Goal: Find specific page/section: Find specific page/section

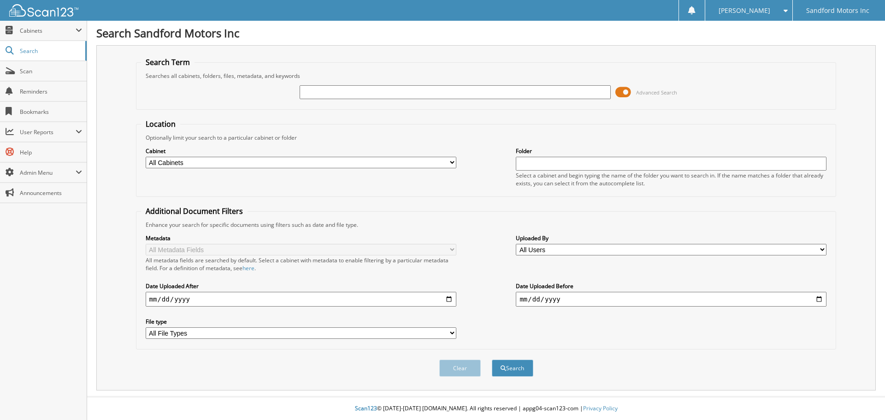
click at [629, 91] on span at bounding box center [624, 92] width 16 height 14
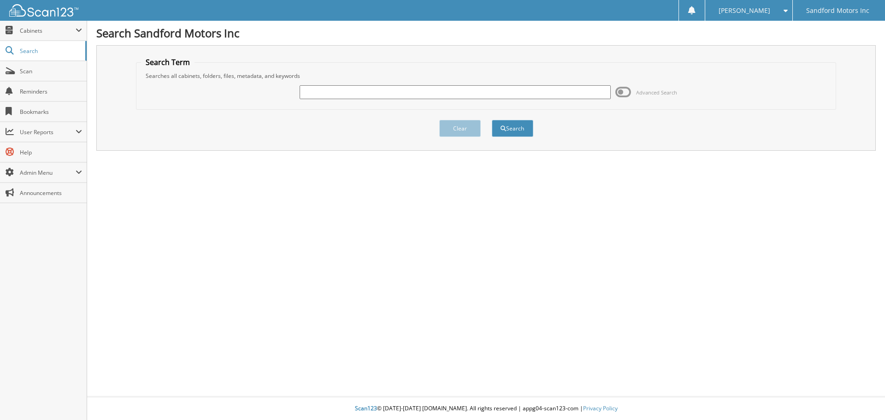
click at [491, 95] on input "text" at bounding box center [455, 92] width 311 height 14
type input "gubanez"
click at [504, 128] on span "submit" at bounding box center [504, 129] width 6 height 6
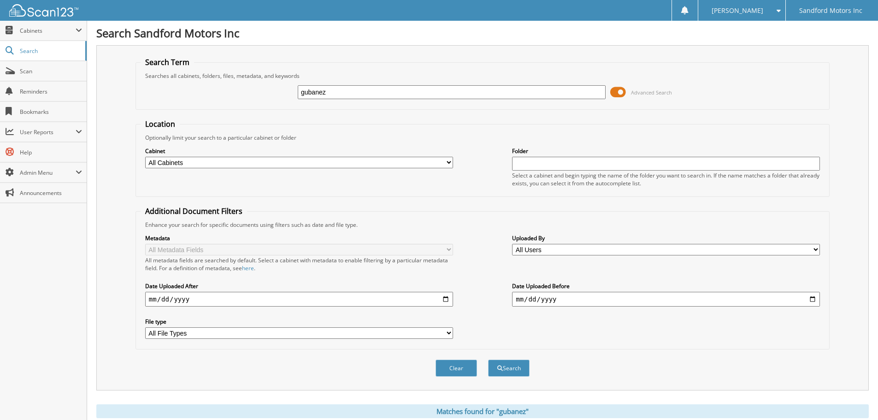
click at [619, 93] on span at bounding box center [618, 92] width 16 height 14
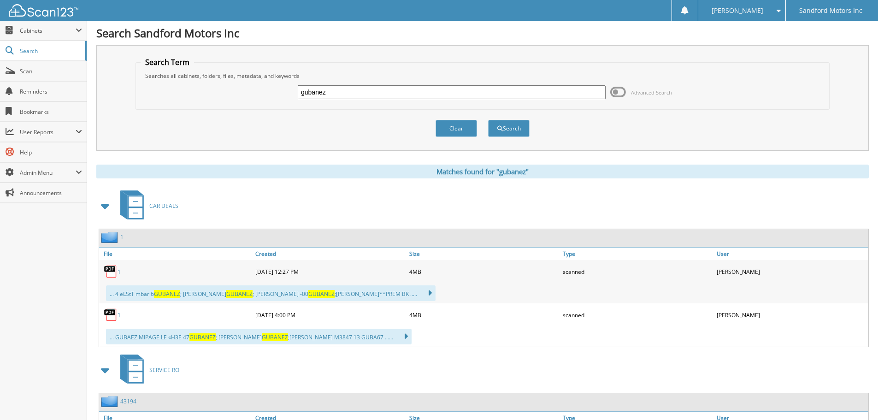
drag, startPoint x: 336, startPoint y: 90, endPoint x: 270, endPoint y: 95, distance: 66.1
click at [270, 95] on div "gubanez Advanced Search" at bounding box center [483, 92] width 684 height 25
click at [284, 190] on div "CAR DEALS" at bounding box center [482, 206] width 773 height 36
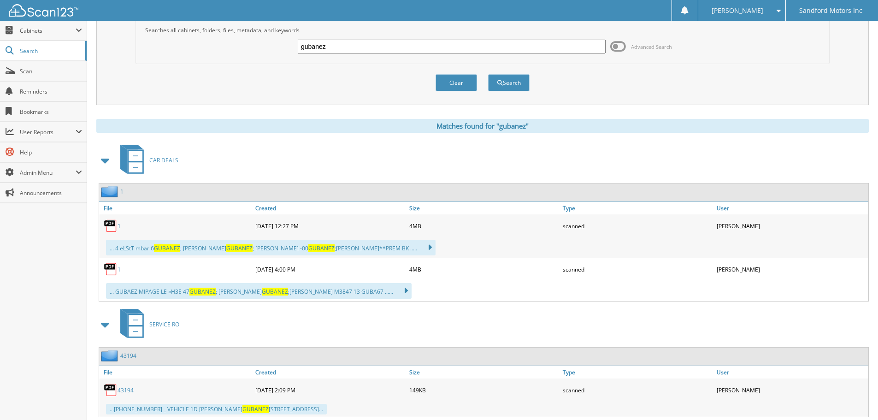
scroll to position [46, 0]
click at [112, 225] on img at bounding box center [111, 226] width 14 height 14
click at [119, 225] on link "1" at bounding box center [119, 226] width 3 height 8
drag, startPoint x: 332, startPoint y: 47, endPoint x: 284, endPoint y: 40, distance: 49.0
click at [284, 40] on div "gubanez Advanced Search" at bounding box center [483, 46] width 684 height 25
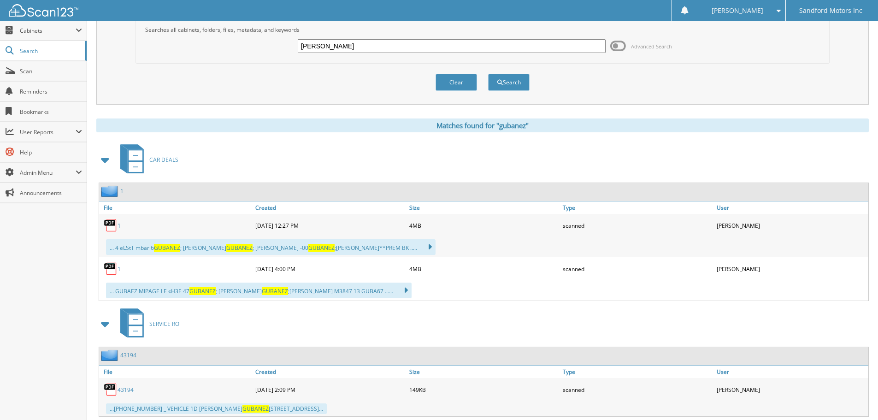
type input "richard mcbride"
click at [488, 74] on button "Search" at bounding box center [508, 82] width 41 height 17
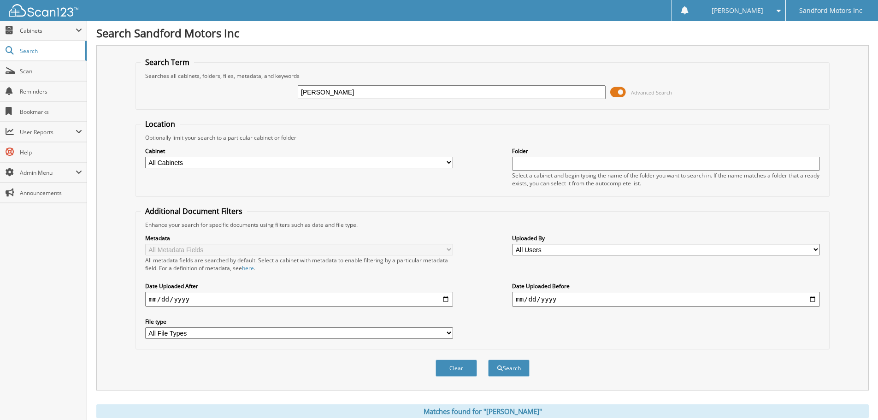
click at [617, 91] on span at bounding box center [618, 92] width 16 height 14
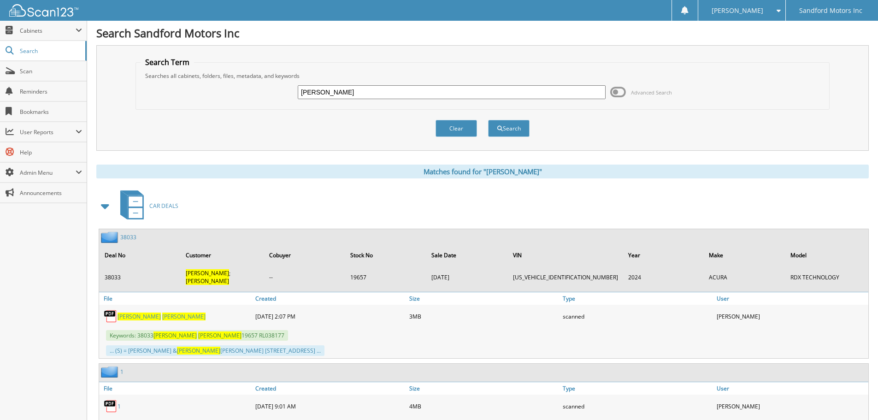
click at [122, 313] on span "[PERSON_NAME]" at bounding box center [139, 317] width 43 height 8
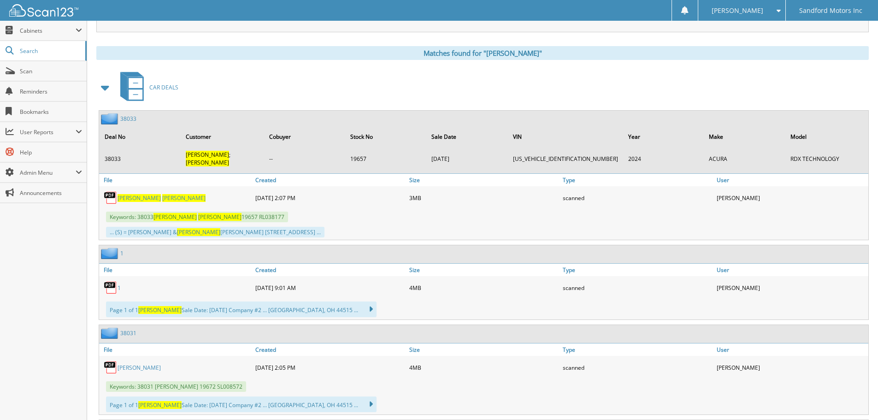
scroll to position [138, 0]
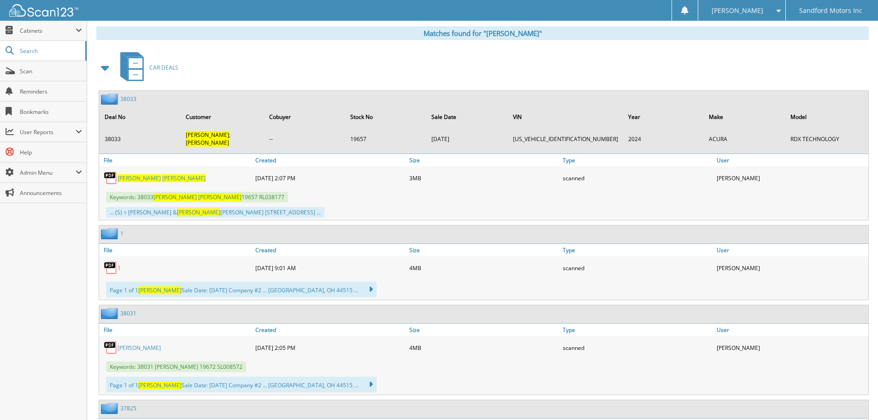
click at [119, 264] on link "1" at bounding box center [119, 268] width 3 height 8
